Goal: Task Accomplishment & Management: Use online tool/utility

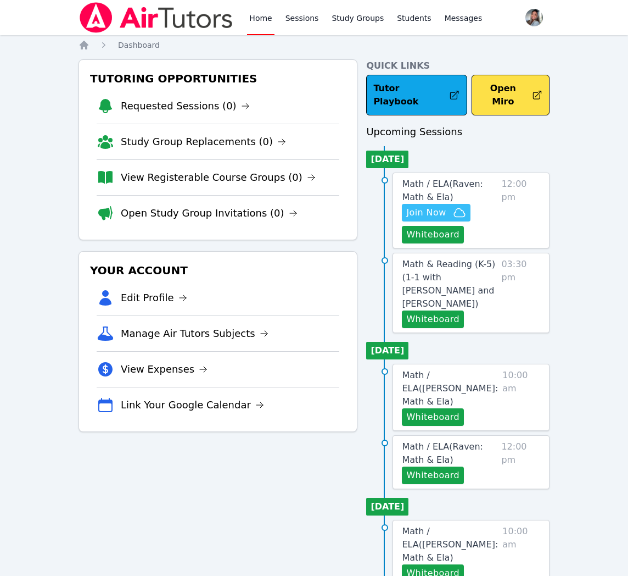
click at [416, 206] on span "Join Now" at bounding box center [427, 212] width 40 height 13
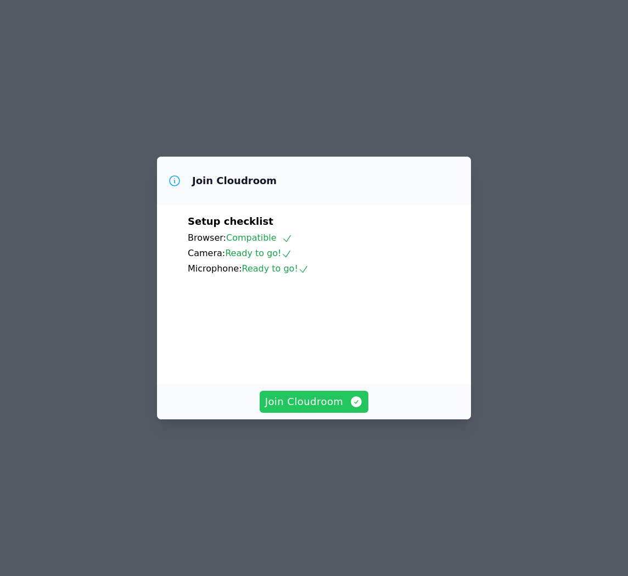
click at [348, 409] on span "Join Cloudroom" at bounding box center [314, 401] width 98 height 15
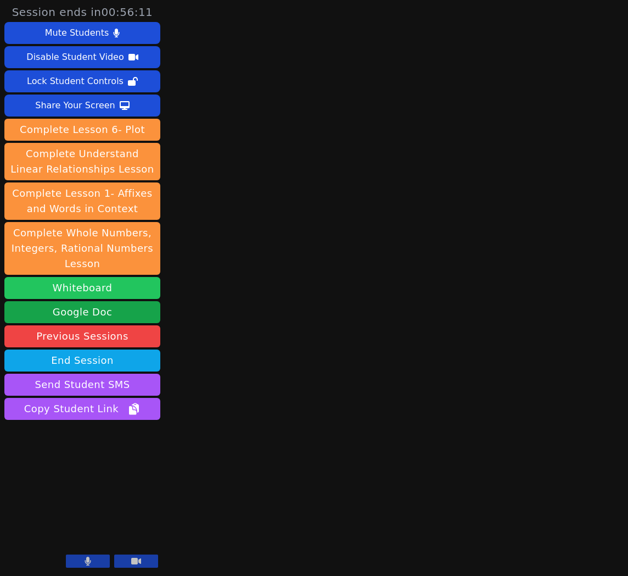
click at [133, 290] on button "Whiteboard" at bounding box center [82, 288] width 156 height 22
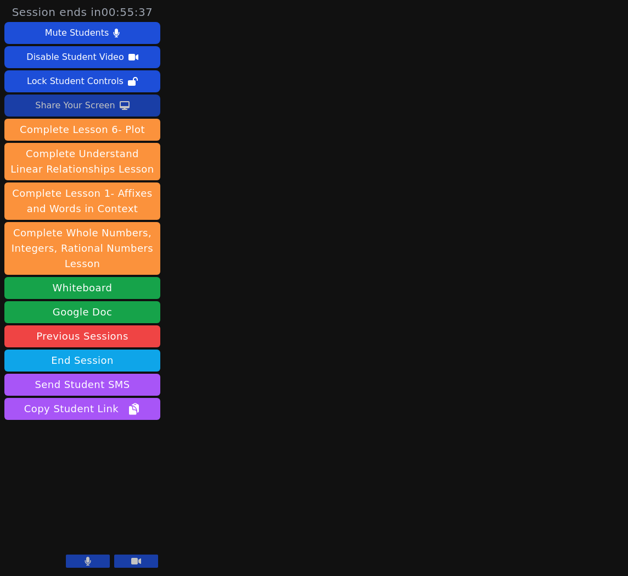
click at [98, 106] on div "Share Your Screen" at bounding box center [75, 106] width 80 height 18
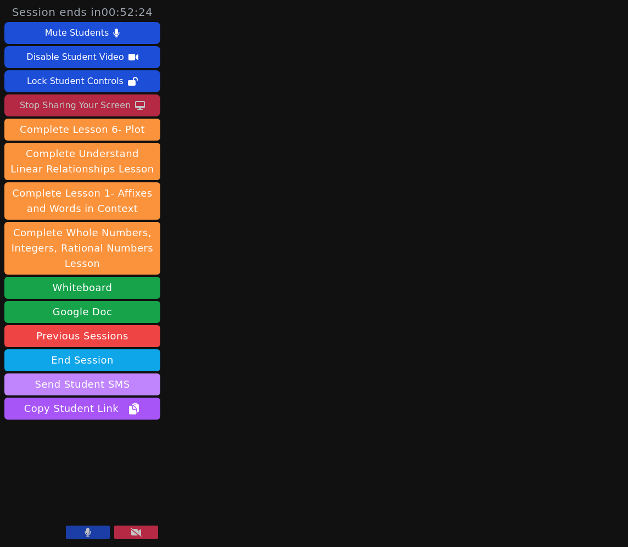
click at [79, 385] on button "Send Student SMS" at bounding box center [82, 385] width 156 height 22
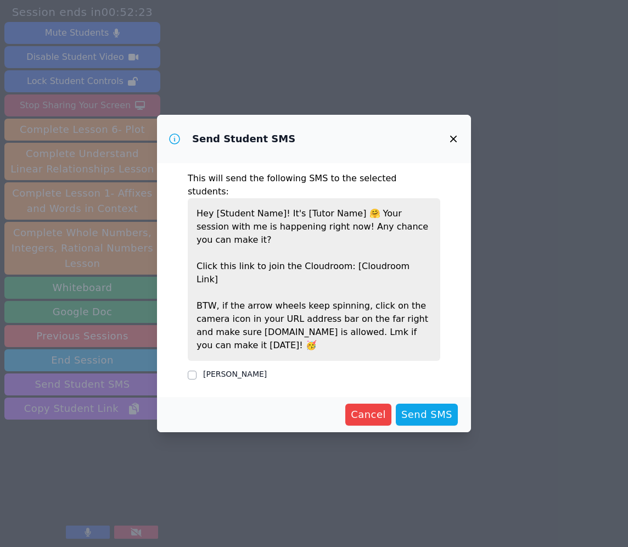
drag, startPoint x: 242, startPoint y: 363, endPoint x: 290, endPoint y: 370, distance: 48.8
click at [242, 370] on label "[PERSON_NAME]" at bounding box center [235, 374] width 64 height 9
click at [197, 371] on input "[PERSON_NAME]" at bounding box center [192, 375] width 9 height 9
checkbox input "true"
click at [418, 407] on span "Send SMS" at bounding box center [427, 414] width 51 height 15
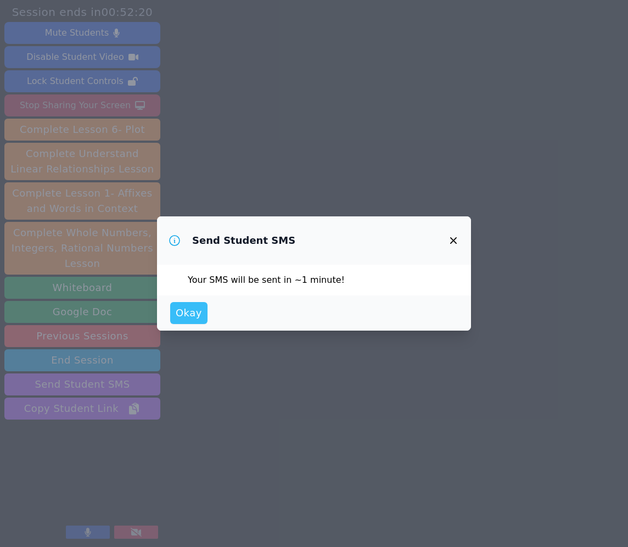
click at [190, 315] on span "Okay" at bounding box center [189, 312] width 26 height 15
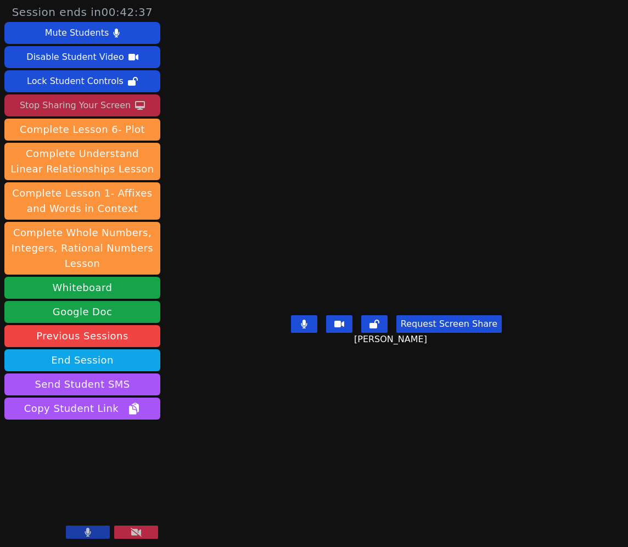
click at [310, 445] on main "[PERSON_NAME] Request Screen Share [PERSON_NAME]" at bounding box center [397, 273] width 296 height 547
click at [544, 450] on main "[PERSON_NAME] Request Screen Share [PERSON_NAME]" at bounding box center [397, 273] width 296 height 547
click at [544, 460] on main "[PERSON_NAME] Request Screen Share [PERSON_NAME]" at bounding box center [397, 273] width 296 height 547
click at [628, 450] on html "Session ends in 00:42:34 Mute Students Disable Student Video Lock Student Contr…" at bounding box center [314, 273] width 628 height 547
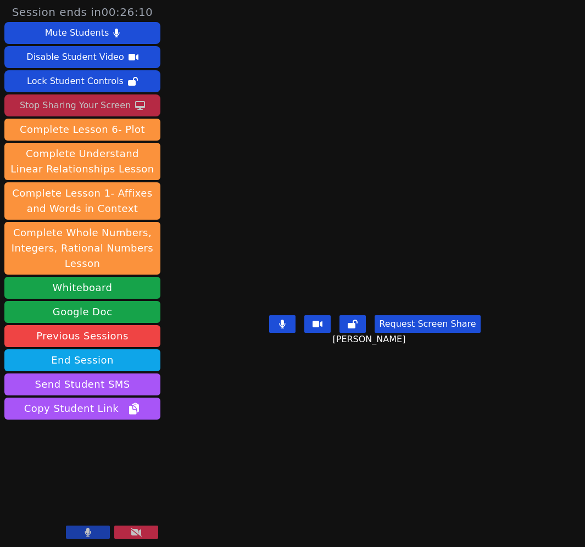
click at [79, 104] on div "Stop Sharing Your Screen" at bounding box center [75, 106] width 111 height 18
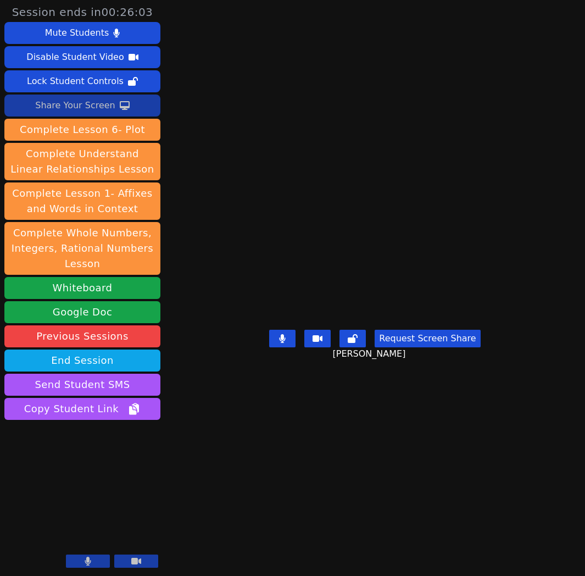
click at [70, 105] on div "Share Your Screen" at bounding box center [75, 106] width 80 height 18
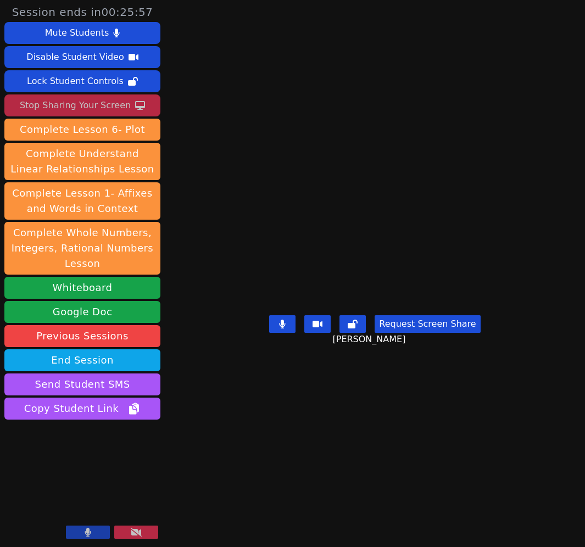
click at [515, 457] on main "[PERSON_NAME] Request Screen Share [PERSON_NAME]" at bounding box center [375, 273] width 281 height 547
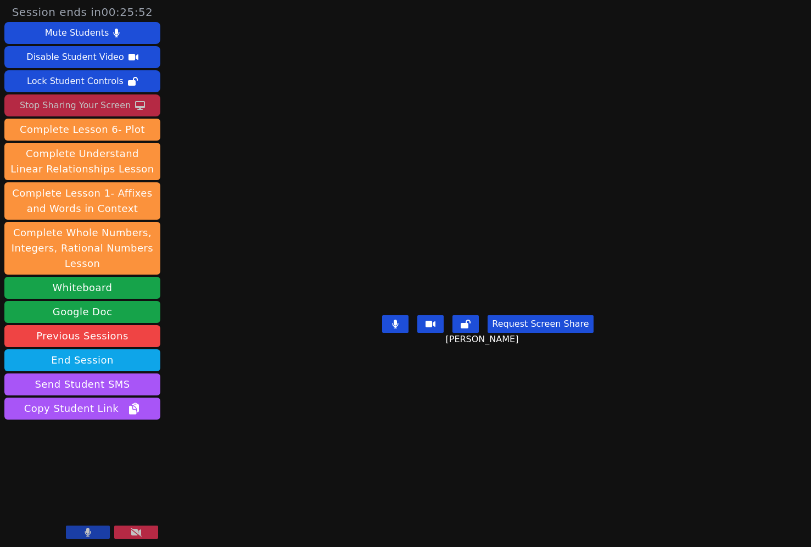
click at [628, 446] on main "[PERSON_NAME] Request Screen Share [PERSON_NAME]" at bounding box center [488, 273] width 357 height 547
click at [91, 102] on div "Stop Sharing Your Screen" at bounding box center [75, 106] width 111 height 18
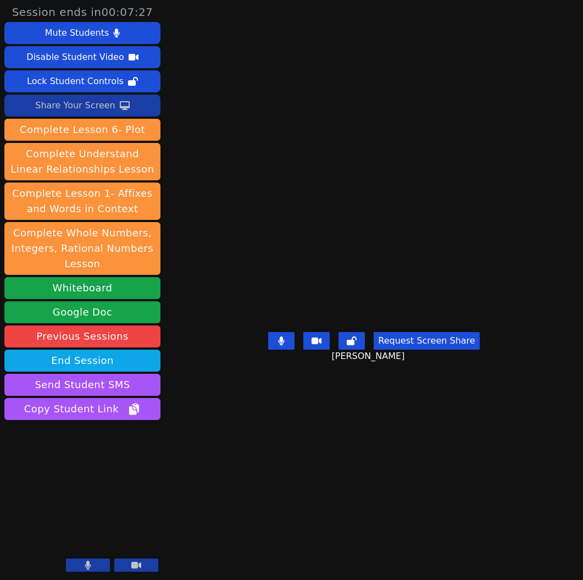
click at [63, 107] on div "Share Your Screen" at bounding box center [75, 106] width 80 height 18
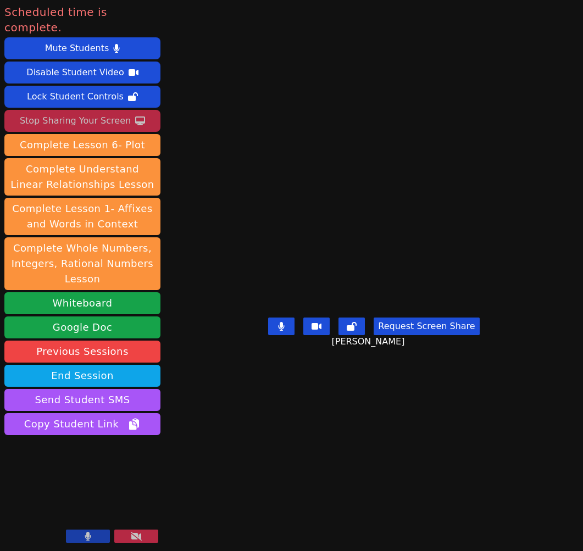
click at [135, 116] on icon at bounding box center [140, 120] width 10 height 9
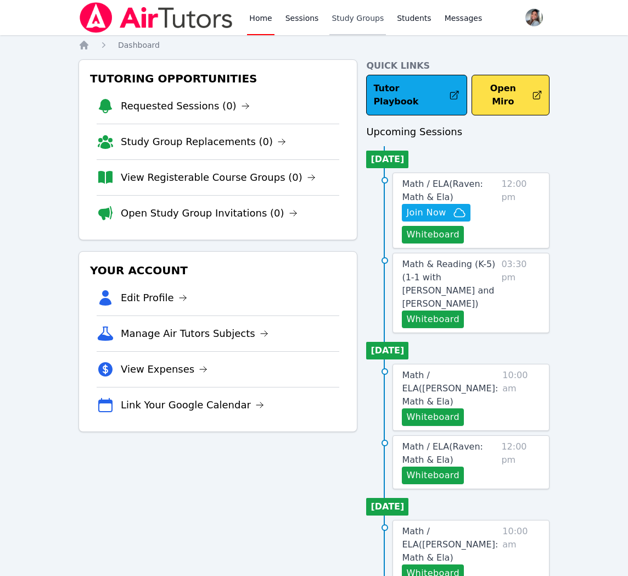
click at [332, 19] on link "Study Groups" at bounding box center [358, 17] width 57 height 35
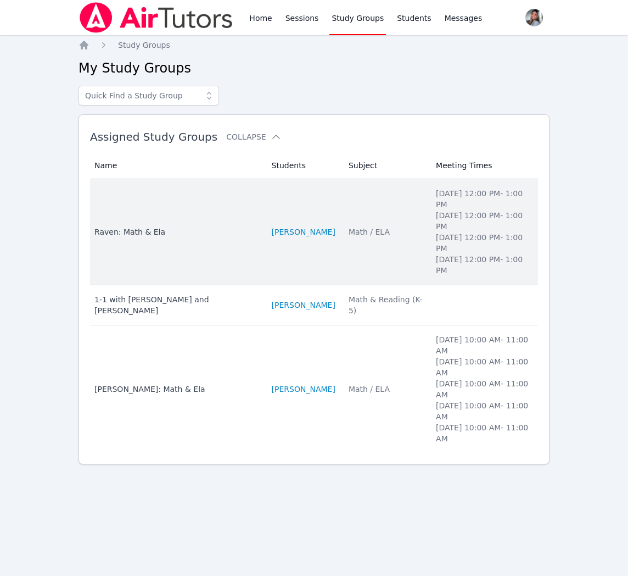
click at [342, 249] on td "Students RAVEN BROWN" at bounding box center [303, 232] width 77 height 106
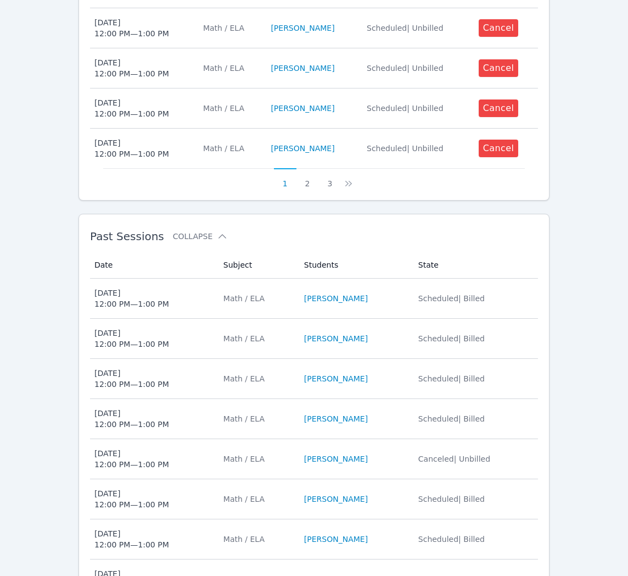
scroll to position [616, 0]
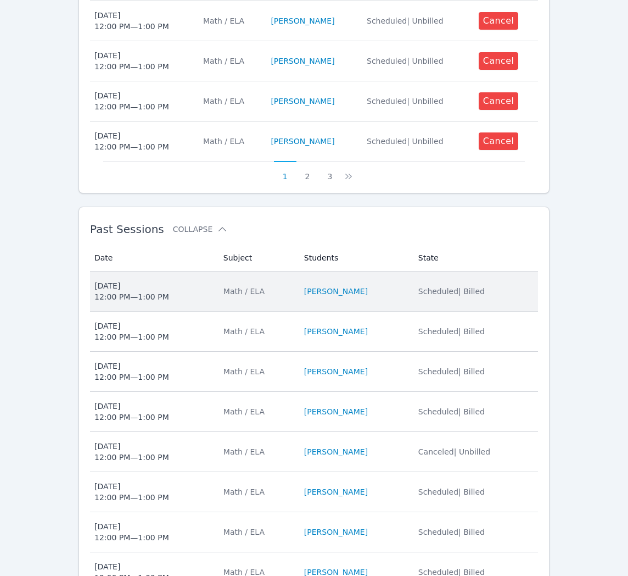
click at [406, 307] on td "Students RAVEN BROWN" at bounding box center [355, 291] width 114 height 40
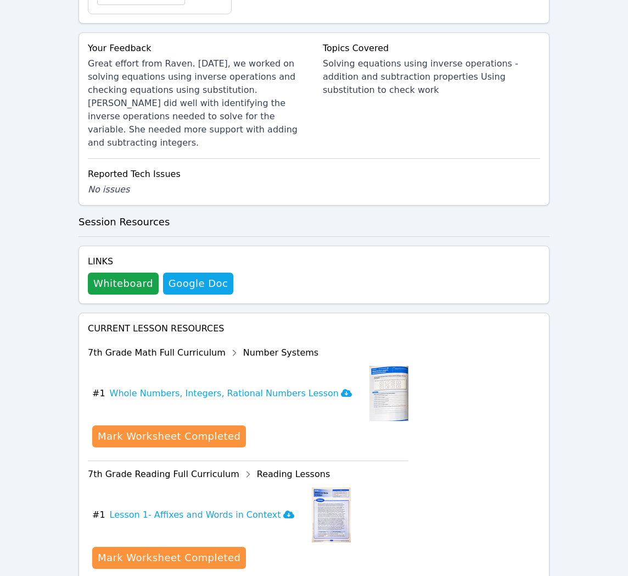
scroll to position [466, 0]
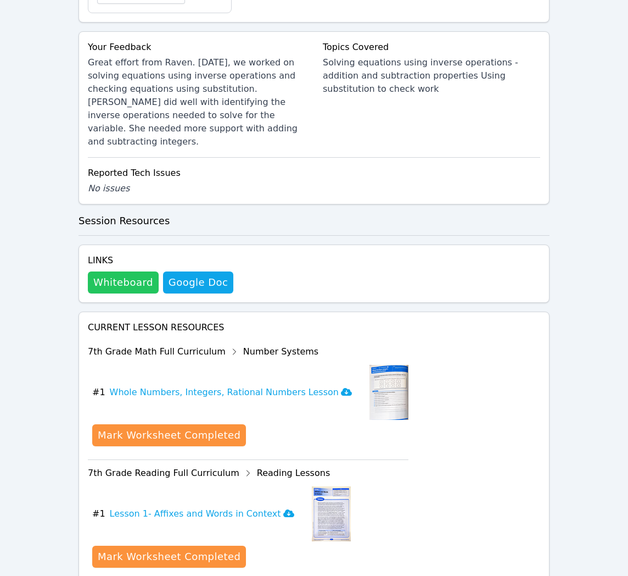
click at [124, 271] on button "Whiteboard" at bounding box center [123, 282] width 71 height 22
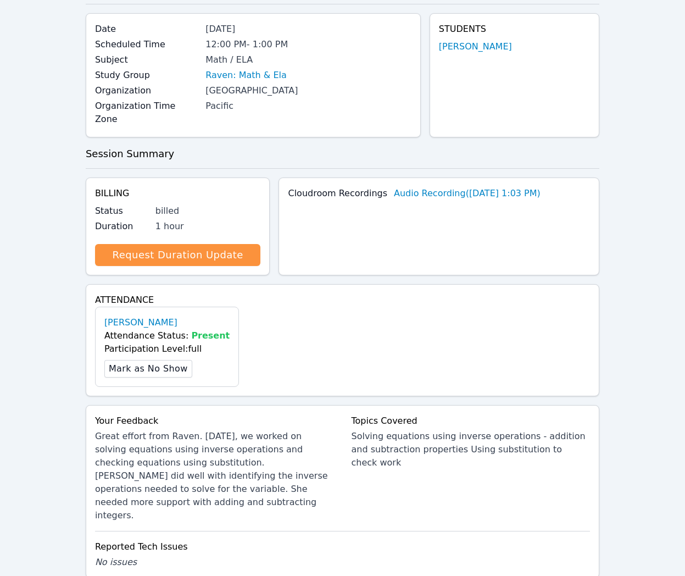
scroll to position [0, 0]
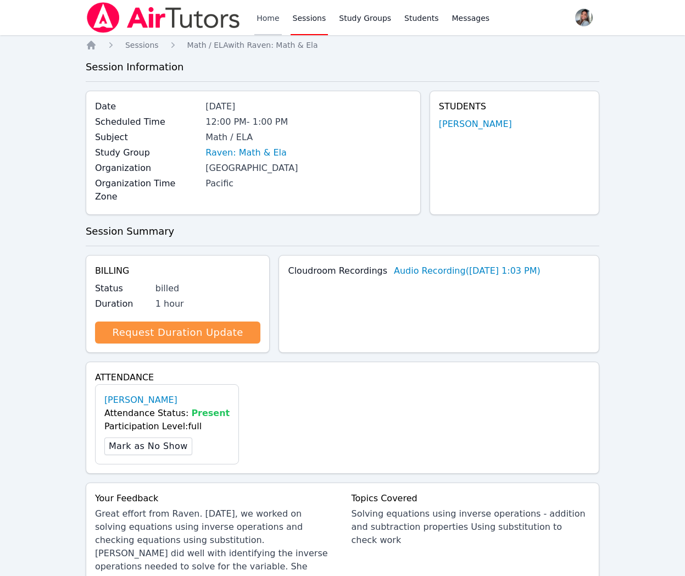
click at [262, 16] on link "Home" at bounding box center [267, 17] width 27 height 35
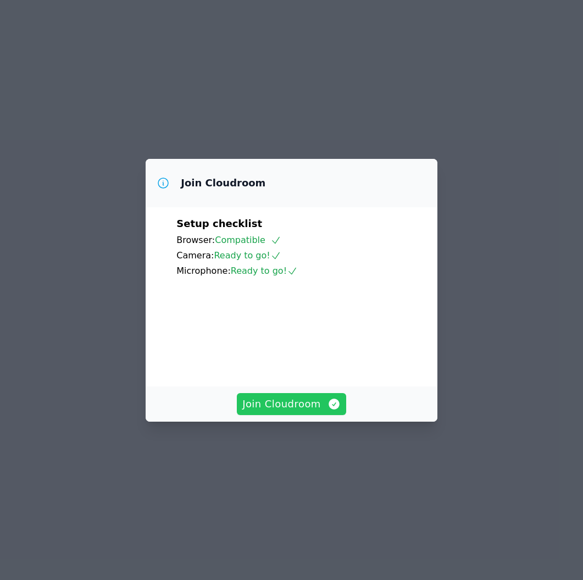
click at [307, 411] on span "Join Cloudroom" at bounding box center [291, 403] width 98 height 15
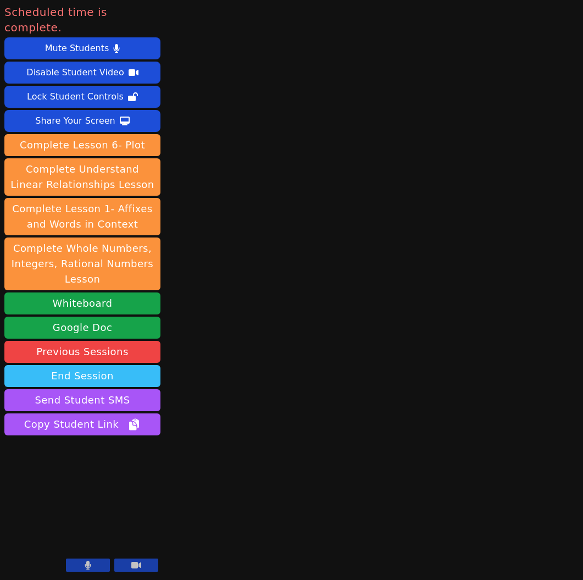
click at [110, 365] on button "End Session" at bounding box center [82, 376] width 156 height 22
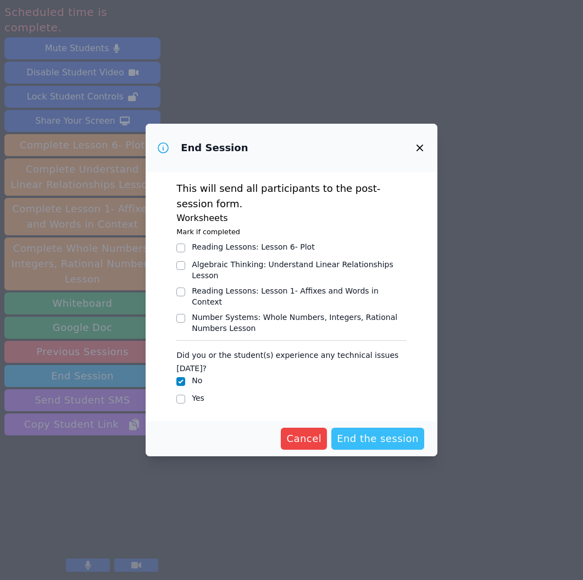
click at [368, 434] on span "End the session" at bounding box center [378, 438] width 82 height 15
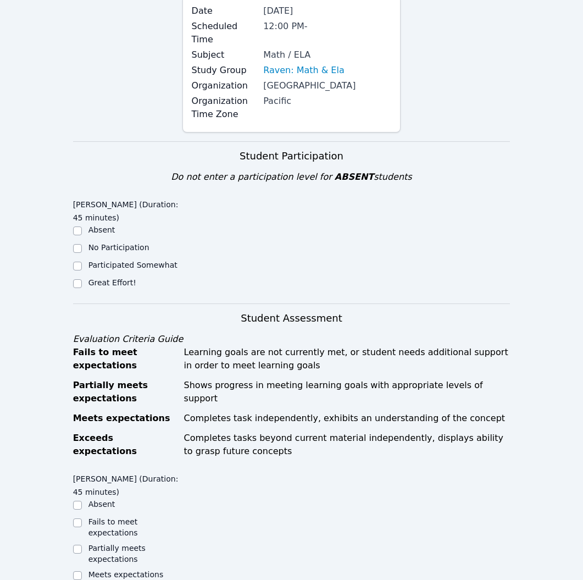
scroll to position [120, 0]
click at [97, 281] on label "Great Effort!" at bounding box center [112, 281] width 48 height 9
click at [82, 281] on input "Great Effort!" at bounding box center [77, 283] width 9 height 9
checkbox input "true"
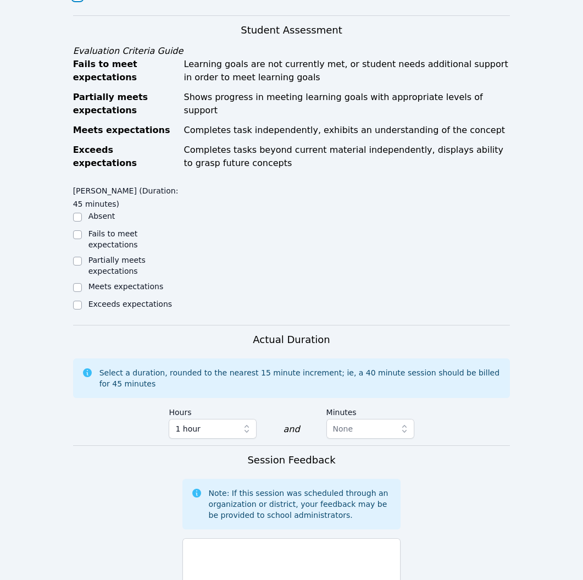
scroll to position [363, 0]
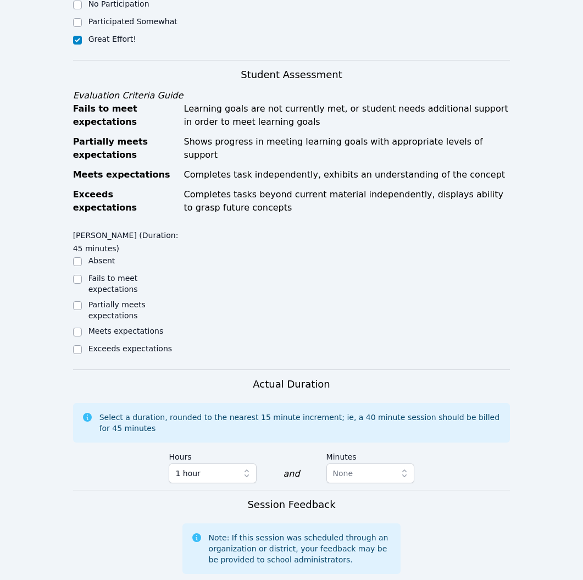
click at [142, 334] on label "Meets expectations" at bounding box center [125, 330] width 75 height 9
click at [82, 334] on input "Meets expectations" at bounding box center [77, 331] width 9 height 9
checkbox input "true"
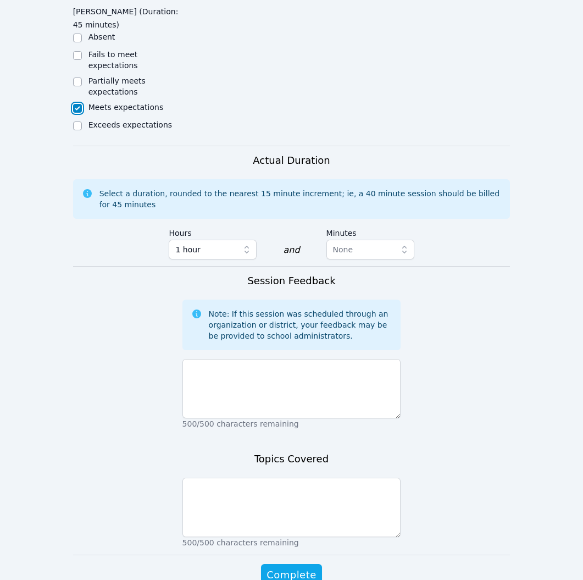
scroll to position [646, 0]
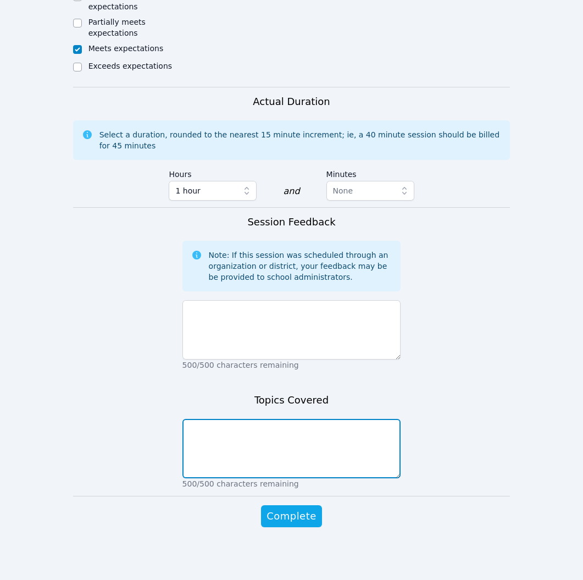
click at [328, 436] on textarea at bounding box center [291, 448] width 219 height 59
paste textarea "Math - Solving equations using inverse operations - multiplication and division…"
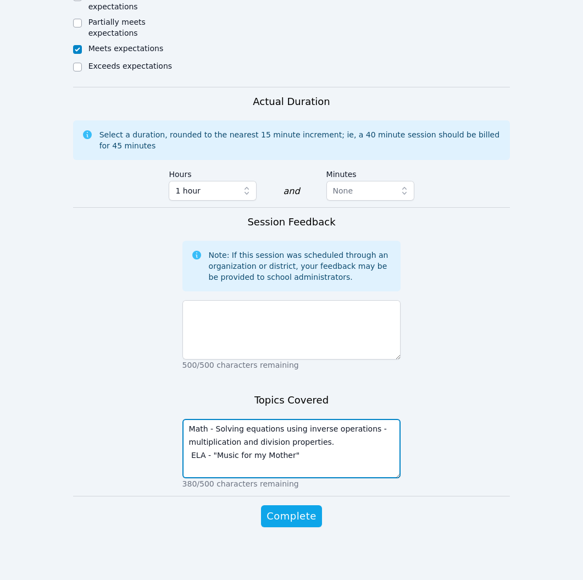
type textarea "Math - Solving equations using inverse operations - multiplication and division…"
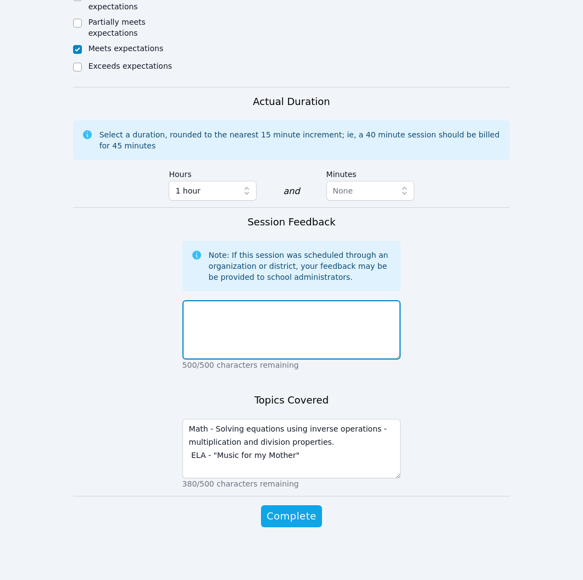
click at [249, 316] on textarea at bounding box center [291, 329] width 219 height 59
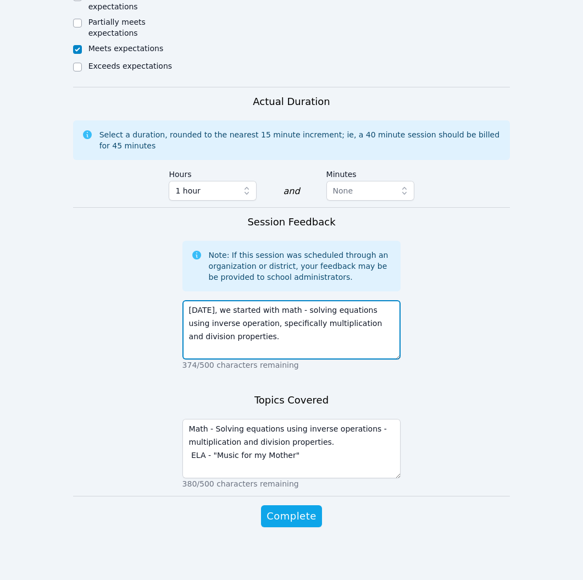
click at [231, 322] on textarea "Today, we started with math - solving equations using inverse operation, specif…" at bounding box center [291, 329] width 219 height 59
click at [251, 325] on textarea "Today, we started with math - solving equations using inverse operation, specif…" at bounding box center [291, 329] width 219 height 59
click at [254, 337] on textarea "Today, we started with math - solving equations using inverse operations, speci…" at bounding box center [291, 329] width 219 height 59
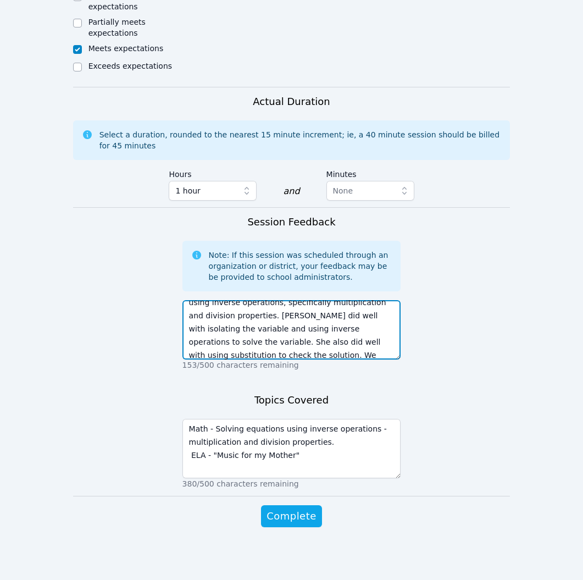
scroll to position [34, 0]
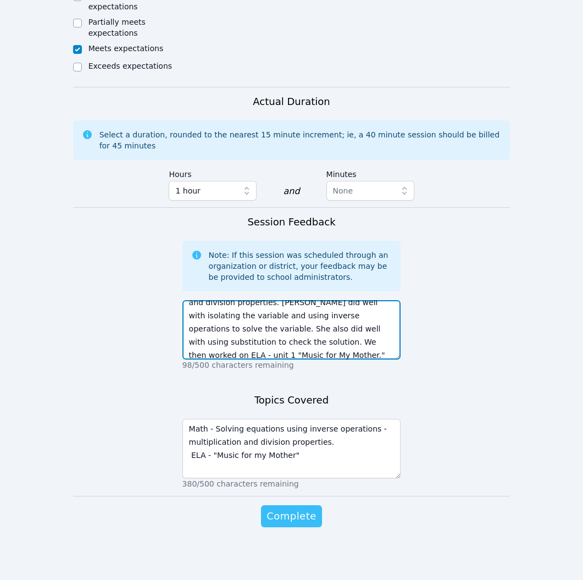
type textarea "Today, we started with math - solving equations using inverse operations, speci…"
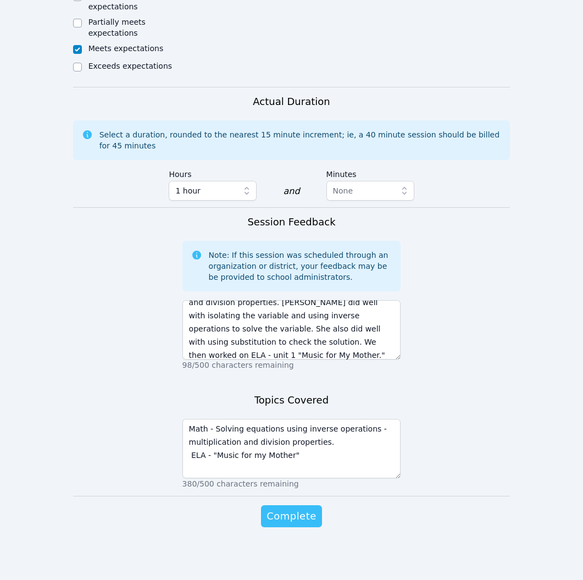
click at [282, 514] on span "Complete" at bounding box center [290, 515] width 49 height 15
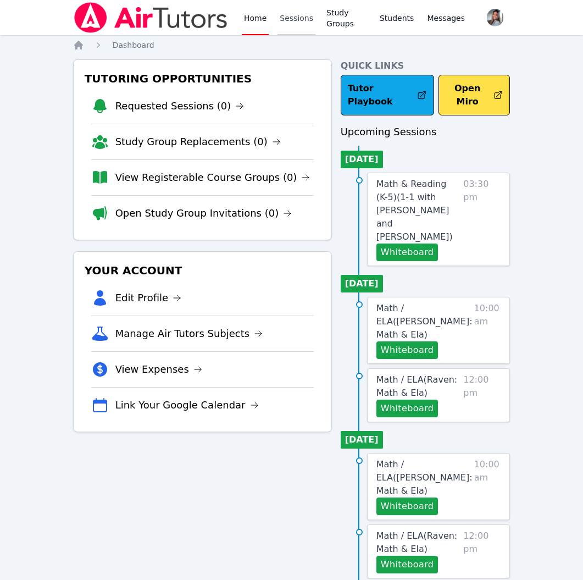
click at [296, 20] on link "Sessions" at bounding box center [296, 17] width 38 height 35
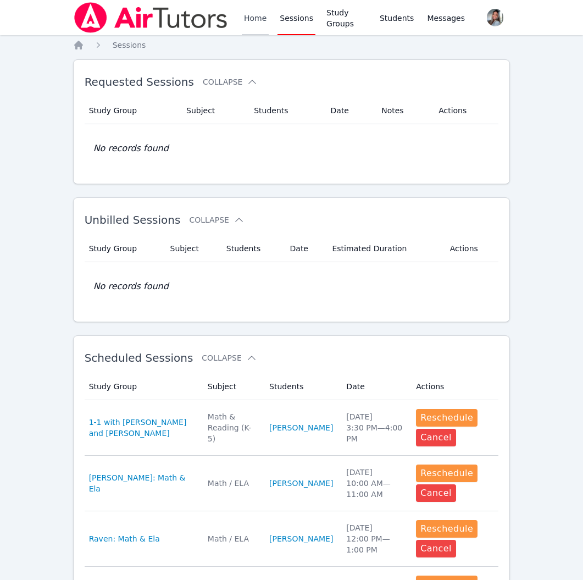
click at [244, 16] on link "Home" at bounding box center [255, 17] width 27 height 35
